Goal: Book appointment/travel/reservation

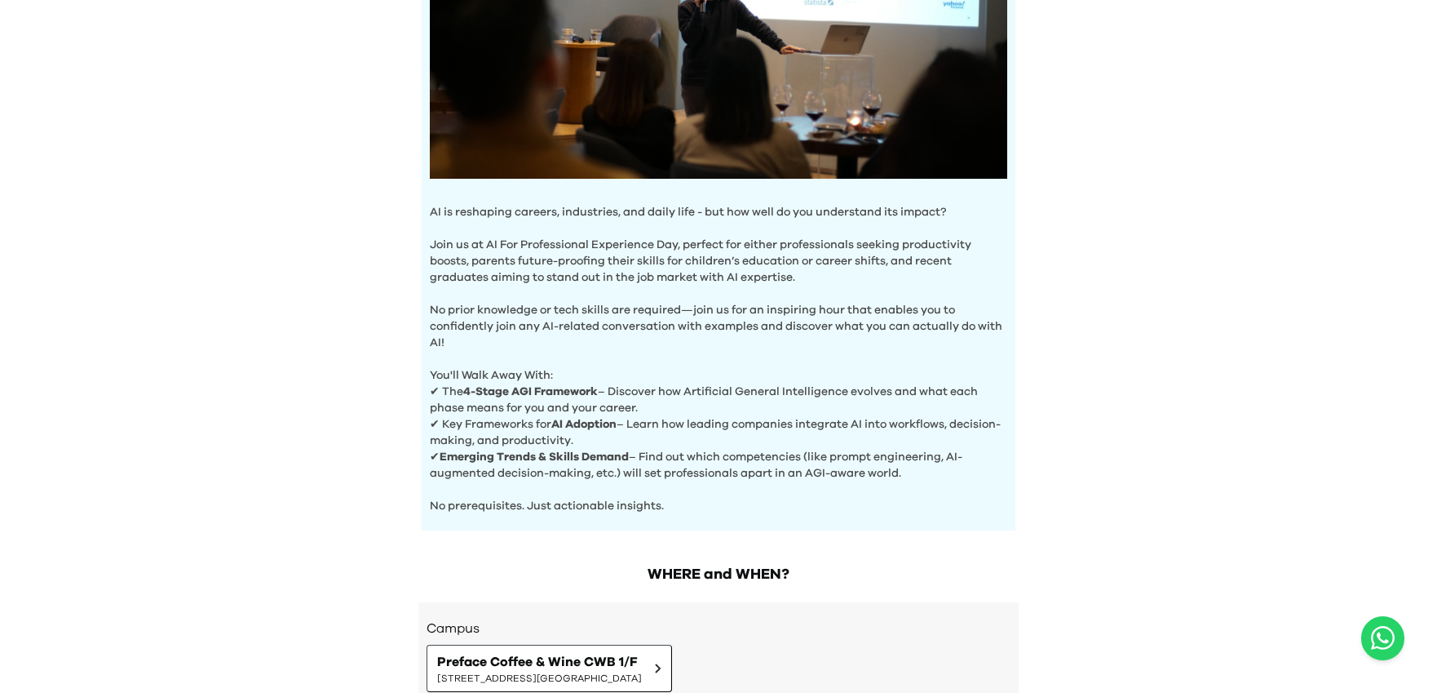
scroll to position [562, 0]
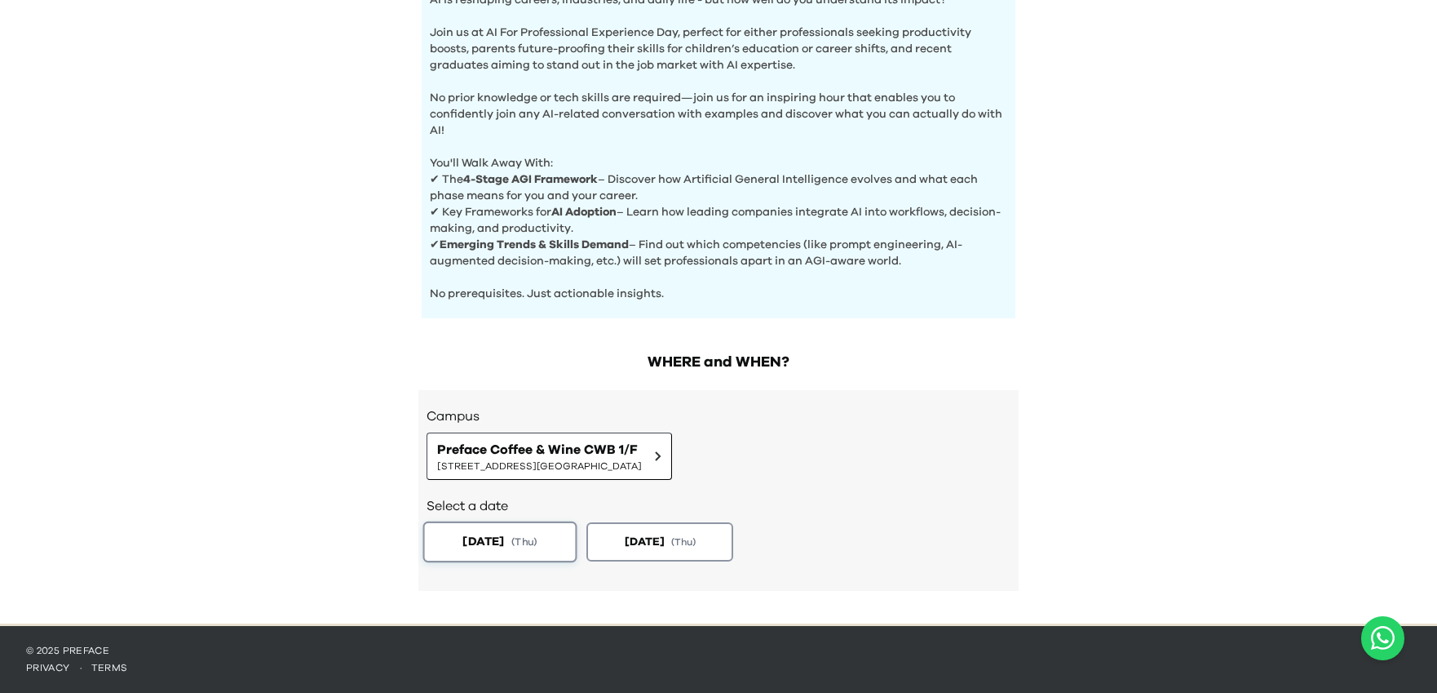
click at [482, 538] on span "[DATE]" at bounding box center [483, 541] width 42 height 17
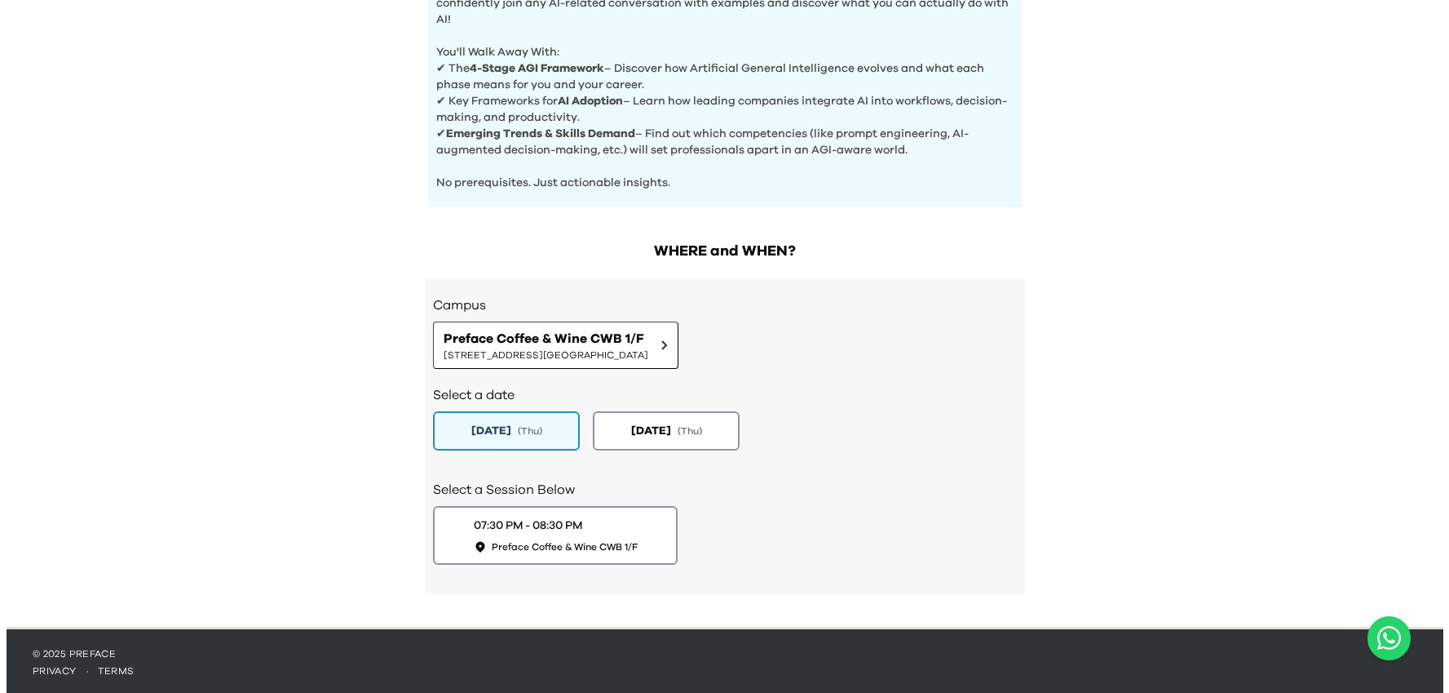
scroll to position [676, 0]
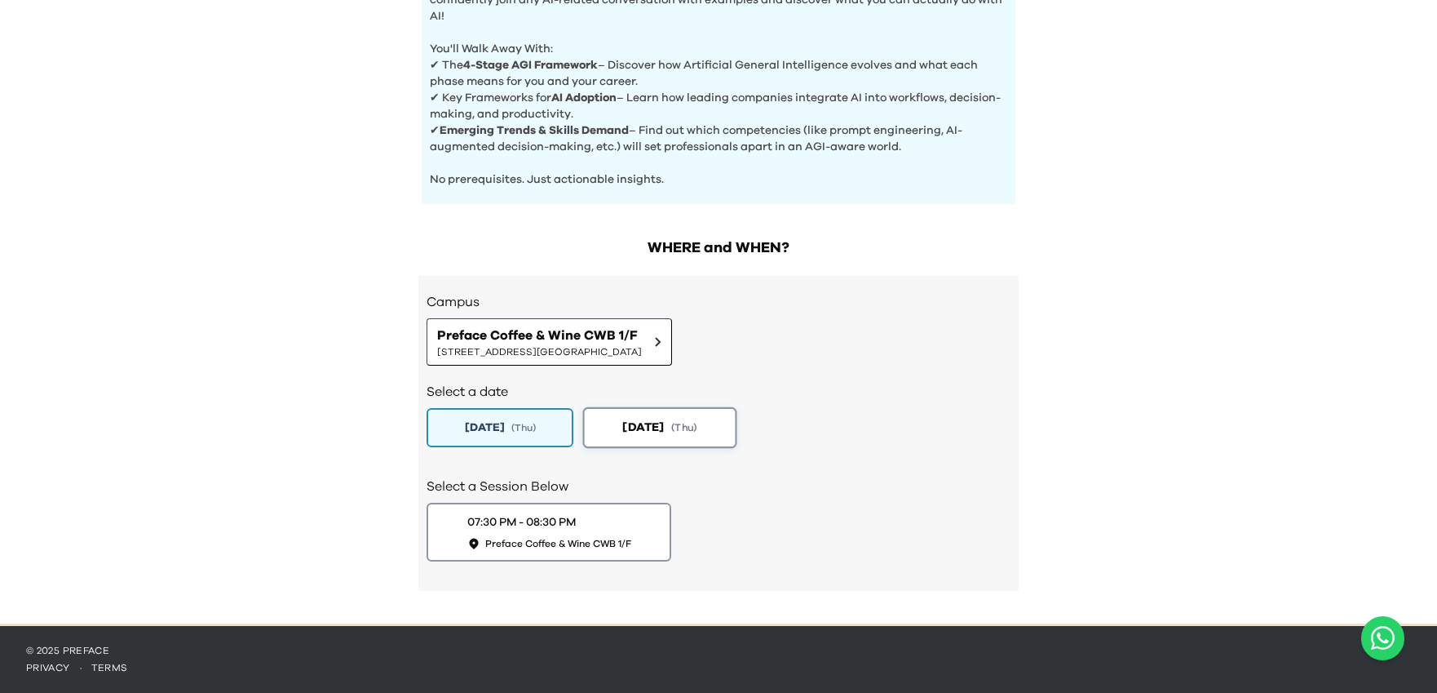
click at [664, 423] on span "[DATE]" at bounding box center [643, 426] width 42 height 17
click at [527, 432] on span "( Thu )" at bounding box center [524, 427] width 26 height 14
click at [642, 337] on span "Preface Coffee & Wine CWB 1/F" at bounding box center [539, 335] width 205 height 20
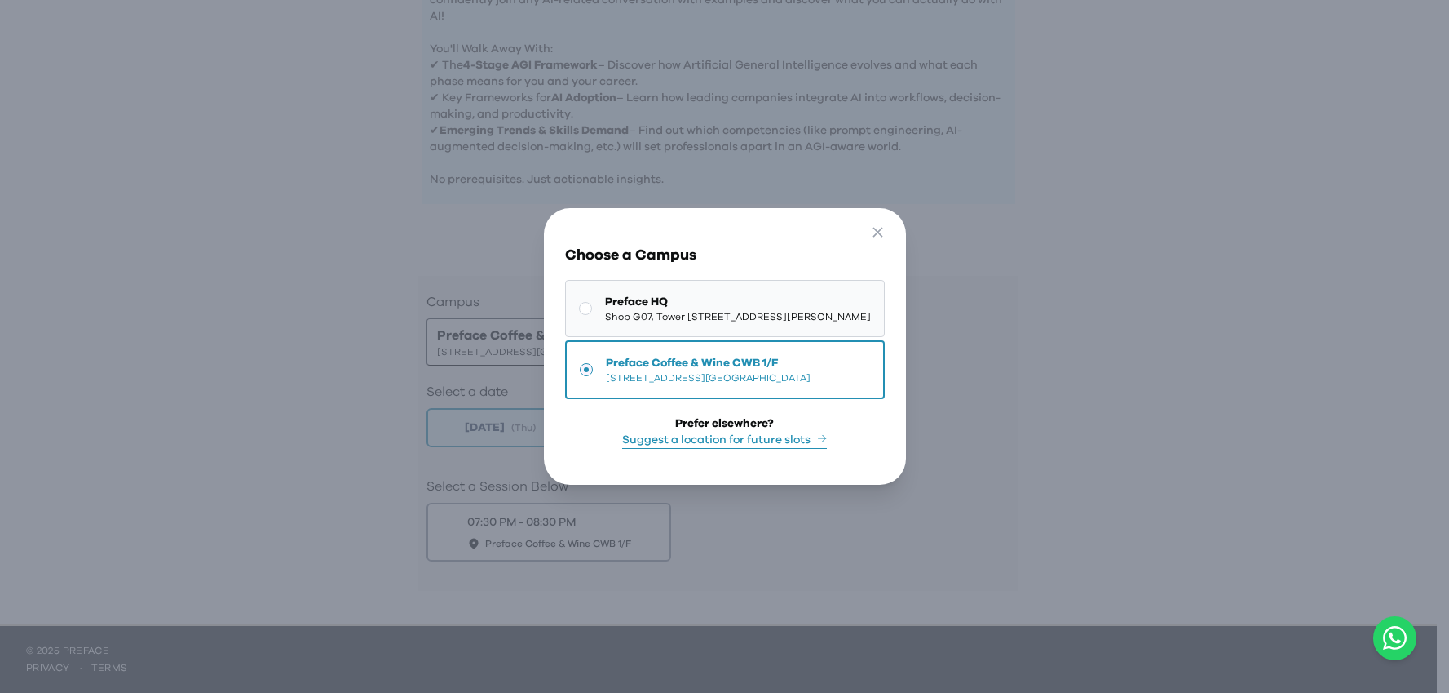
click at [723, 310] on span "Shop G07, Tower 535, 535 Jaffe Road, Causeway Bay | 銅鑼灣謝斐道535號Tower 535 地下G07號舖" at bounding box center [738, 316] width 266 height 13
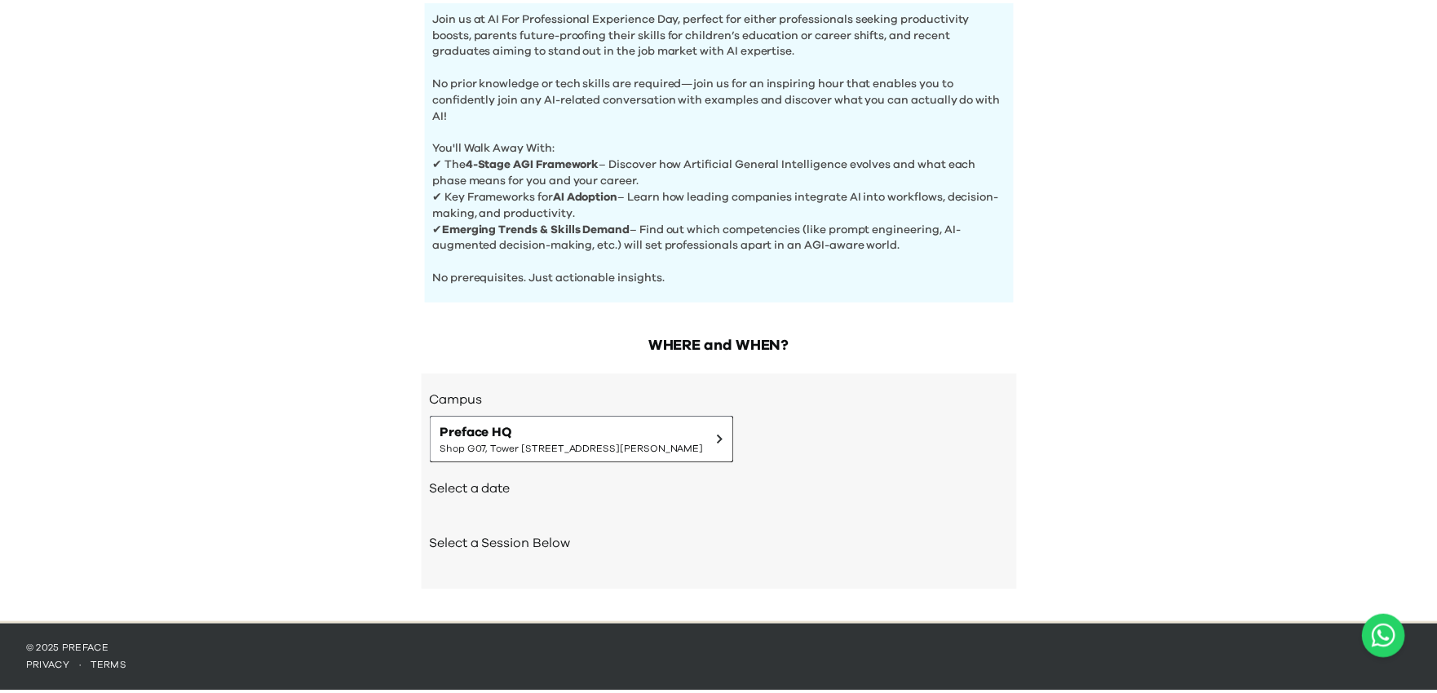
scroll to position [578, 0]
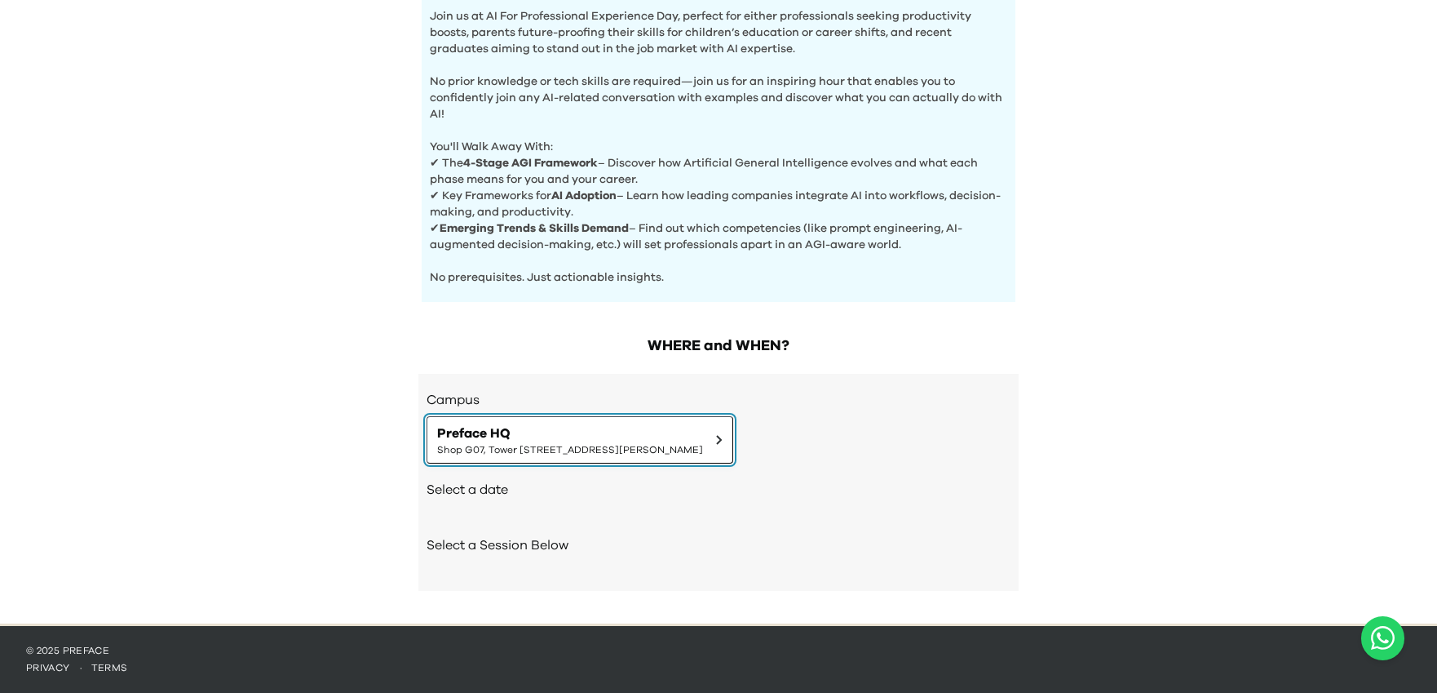
click at [703, 436] on span "Preface HQ" at bounding box center [570, 433] width 266 height 20
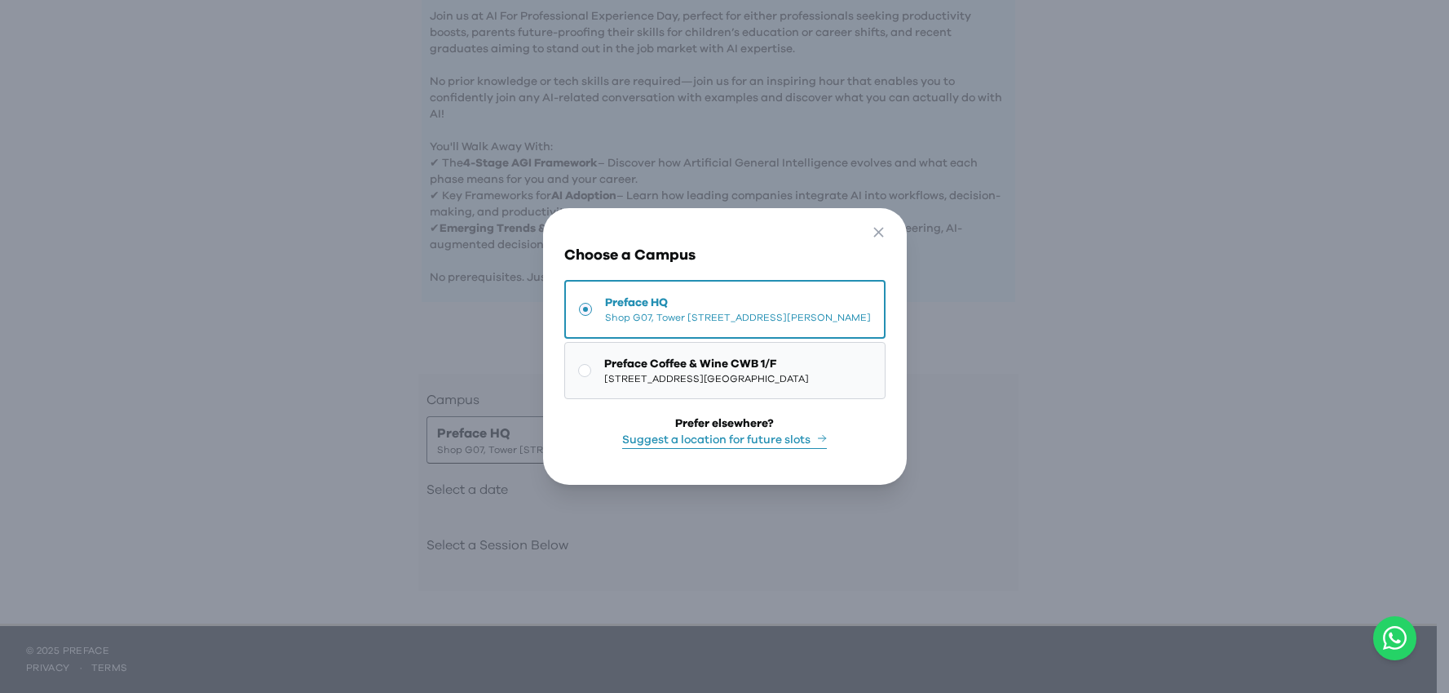
click at [675, 372] on span "[STREET_ADDRESS] | [STREET_ADDRESS][GEOGRAPHIC_DATA]" at bounding box center [706, 378] width 205 height 13
